Goal: Task Accomplishment & Management: Manage account settings

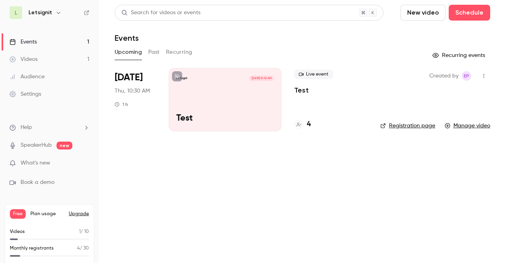
click at [39, 89] on link "Settings" at bounding box center [49, 93] width 99 height 17
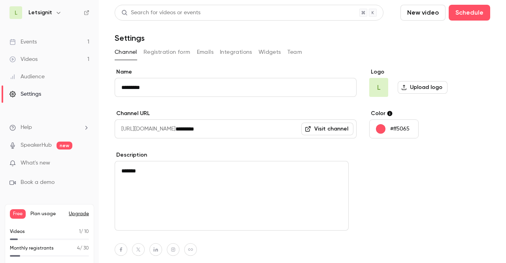
click at [159, 51] on button "Registration form" at bounding box center [167, 52] width 47 height 13
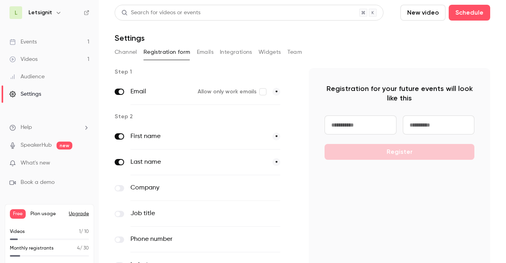
click at [208, 54] on button "Emails" at bounding box center [205, 52] width 17 height 13
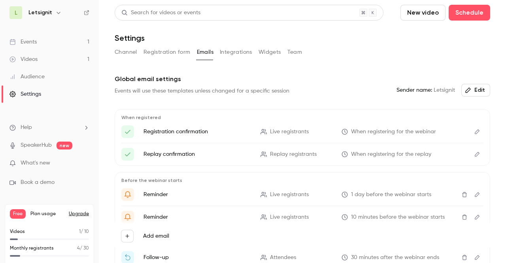
click at [247, 50] on button "Integrations" at bounding box center [236, 52] width 32 height 13
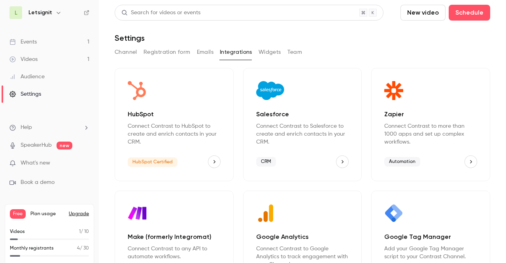
click at [279, 51] on button "Widgets" at bounding box center [270, 52] width 23 height 13
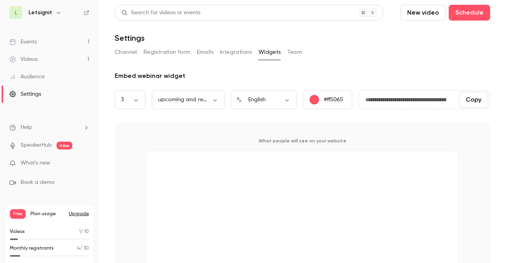
click at [292, 53] on button "Team" at bounding box center [295, 52] width 15 height 13
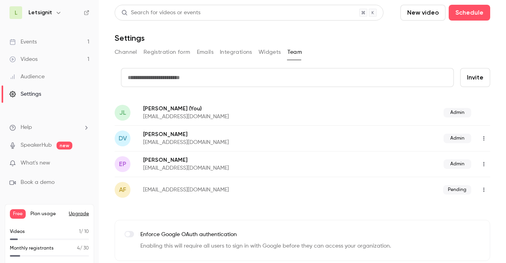
click at [27, 76] on div "Audience" at bounding box center [26, 77] width 35 height 8
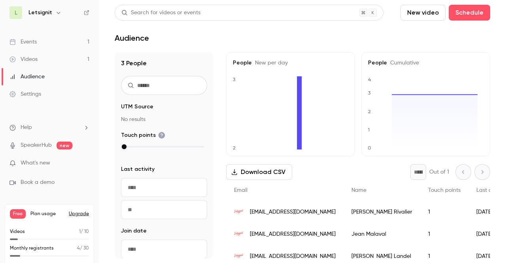
click at [31, 46] on link "Events 1" at bounding box center [49, 41] width 99 height 17
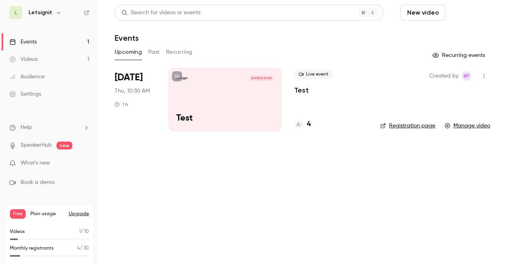
click at [470, 11] on button "Schedule" at bounding box center [470, 13] width 42 height 16
click at [445, 33] on div "One time event" at bounding box center [448, 34] width 60 height 8
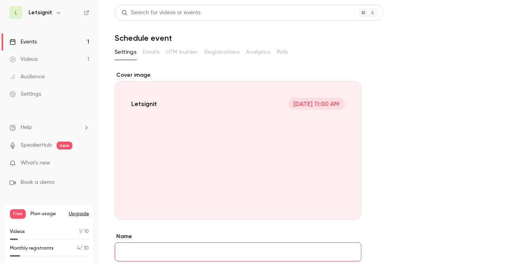
scroll to position [102, 0]
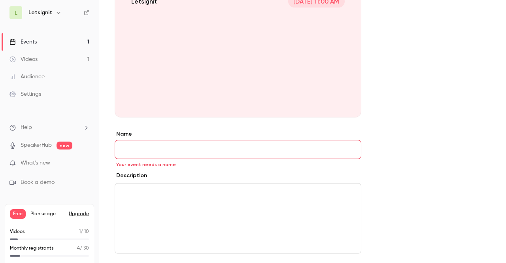
click at [152, 157] on input "Name" at bounding box center [238, 149] width 247 height 19
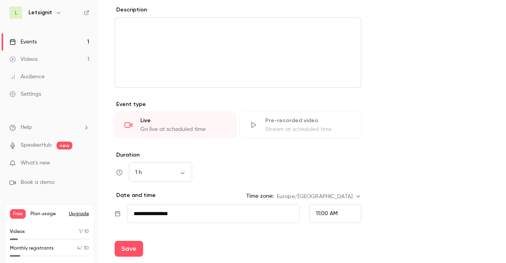
scroll to position [269, 0]
type input "**********"
click at [125, 248] on button "Save" at bounding box center [129, 249] width 28 height 16
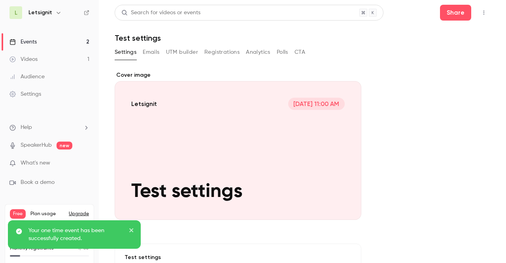
click at [153, 50] on button "Emails" at bounding box center [151, 52] width 17 height 13
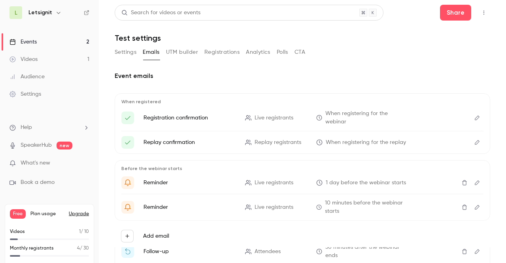
scroll to position [1, 0]
click at [180, 53] on button "UTM builder" at bounding box center [182, 51] width 32 height 13
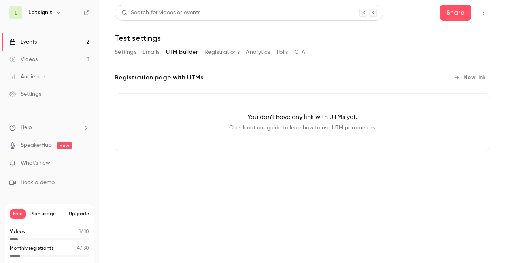
click at [219, 44] on div "Search for videos or events Share Test settings Settings Emails UTM builder Reg…" at bounding box center [303, 84] width 376 height 159
click at [212, 55] on button "Registrations" at bounding box center [222, 52] width 35 height 13
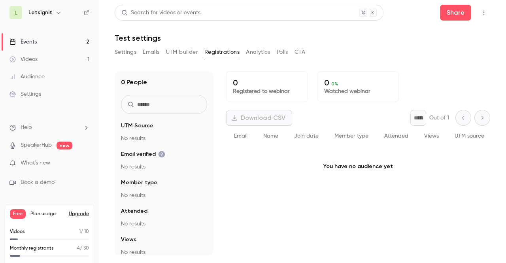
scroll to position [36, 0]
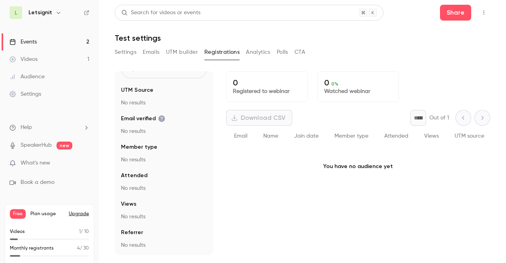
click at [259, 50] on button "Analytics" at bounding box center [258, 52] width 25 height 13
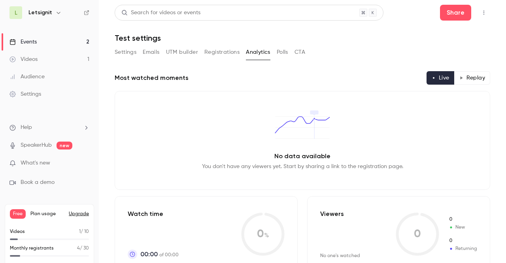
click at [286, 46] on button "Polls" at bounding box center [282, 52] width 11 height 13
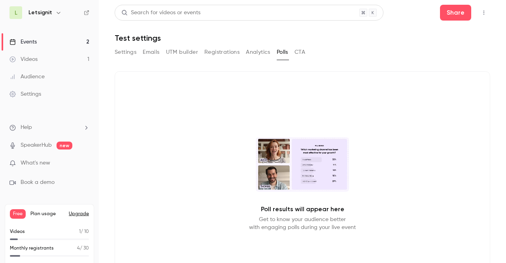
click at [298, 52] on button "CTA" at bounding box center [300, 52] width 11 height 13
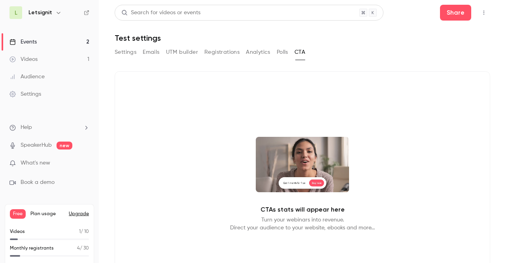
click at [299, 206] on p "CTAs stats will appear here" at bounding box center [303, 209] width 84 height 9
click at [278, 49] on button "Polls" at bounding box center [282, 52] width 11 height 13
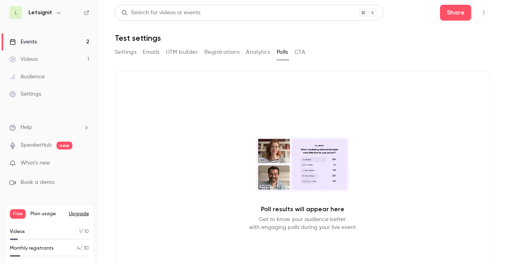
click at [33, 161] on span "What's new" at bounding box center [36, 163] width 30 height 8
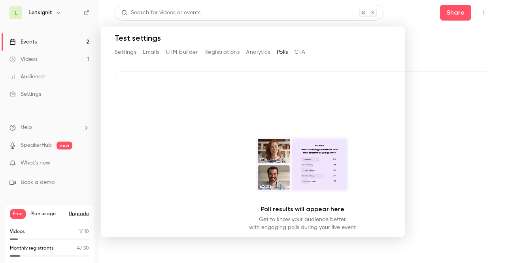
click at [436, 49] on div at bounding box center [253, 131] width 506 height 263
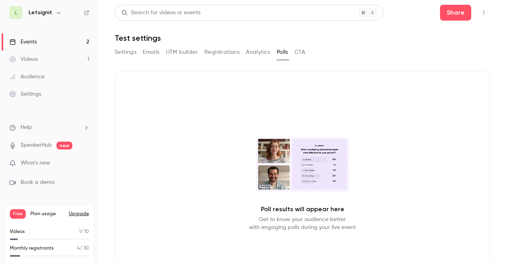
click at [36, 87] on link "Settings" at bounding box center [49, 93] width 99 height 17
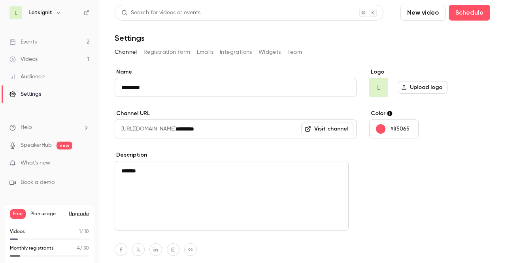
click at [272, 53] on button "Widgets" at bounding box center [270, 52] width 23 height 13
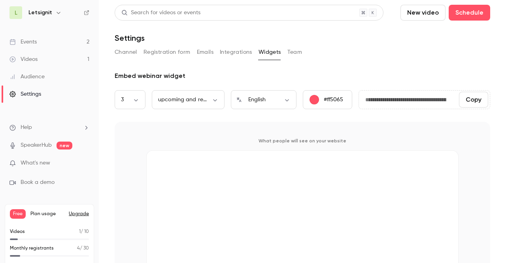
click at [291, 49] on button "Team" at bounding box center [295, 52] width 15 height 13
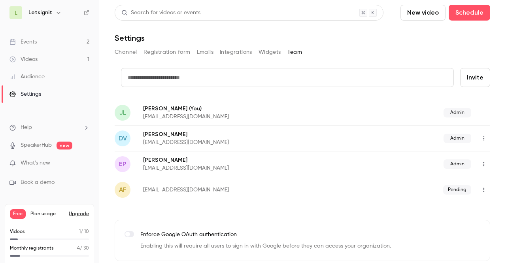
click at [240, 47] on button "Integrations" at bounding box center [236, 52] width 32 height 13
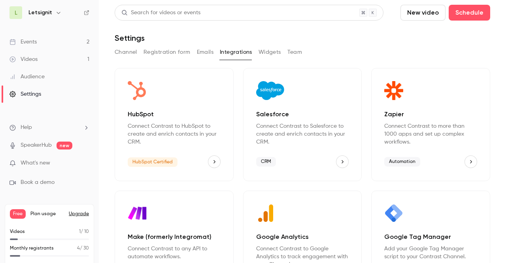
click at [208, 52] on button "Emails" at bounding box center [205, 52] width 17 height 13
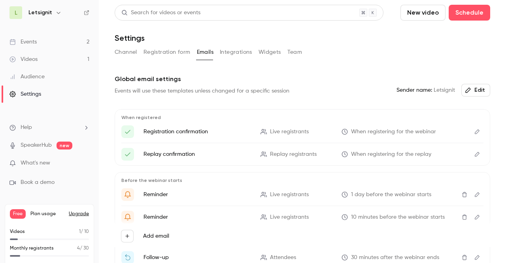
click at [169, 49] on button "Registration form" at bounding box center [167, 52] width 47 height 13
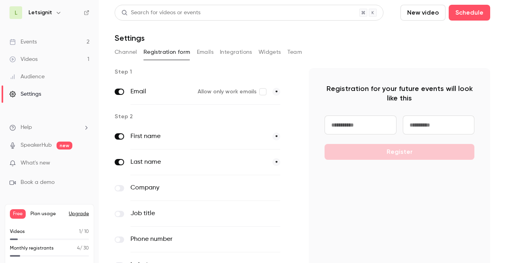
click at [130, 48] on button "Channel" at bounding box center [126, 52] width 23 height 13
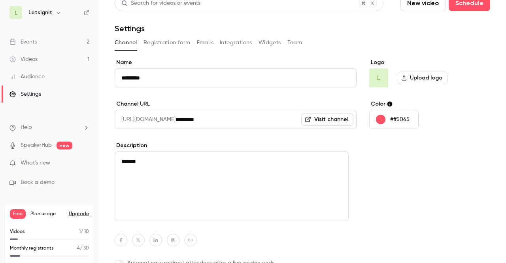
scroll to position [47, 0]
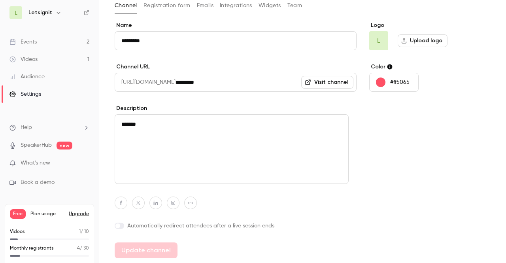
click at [32, 148] on link "SpeakerHub" at bounding box center [36, 145] width 31 height 8
click at [32, 160] on span "What's new" at bounding box center [36, 163] width 30 height 8
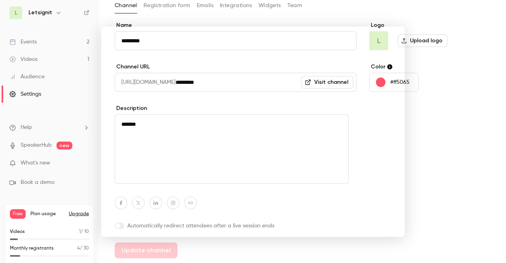
click at [26, 184] on div at bounding box center [253, 131] width 506 height 263
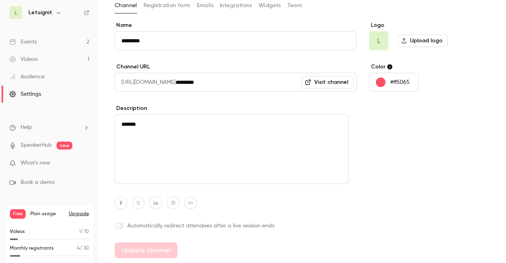
click at [29, 130] on span "Help" at bounding box center [26, 127] width 11 height 8
click at [120, 147] on link "Help center" at bounding box center [145, 143] width 87 height 21
